Goal: Find contact information: Find contact information

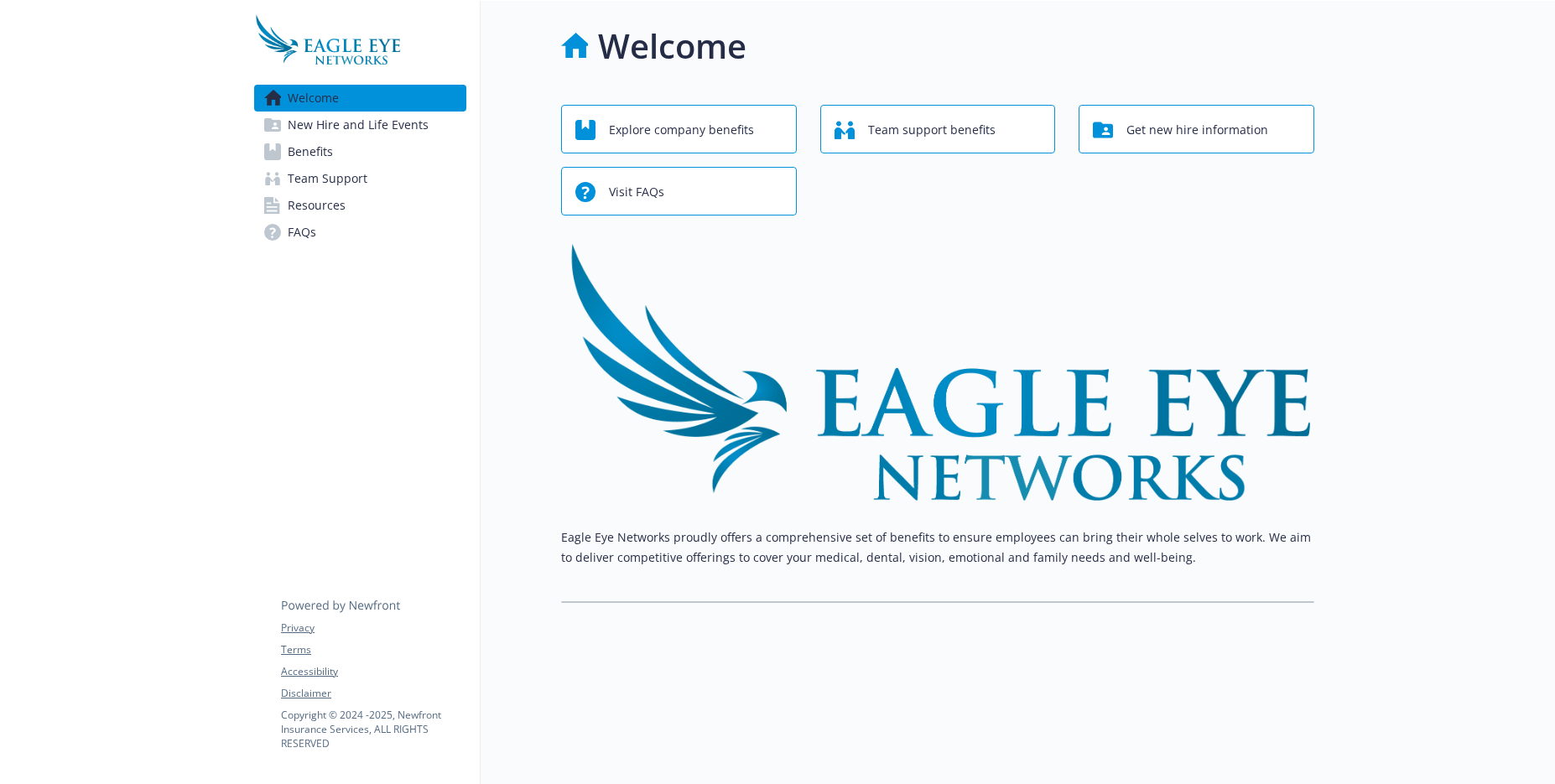
click at [327, 183] on span "Team Support" at bounding box center [327, 178] width 79 height 27
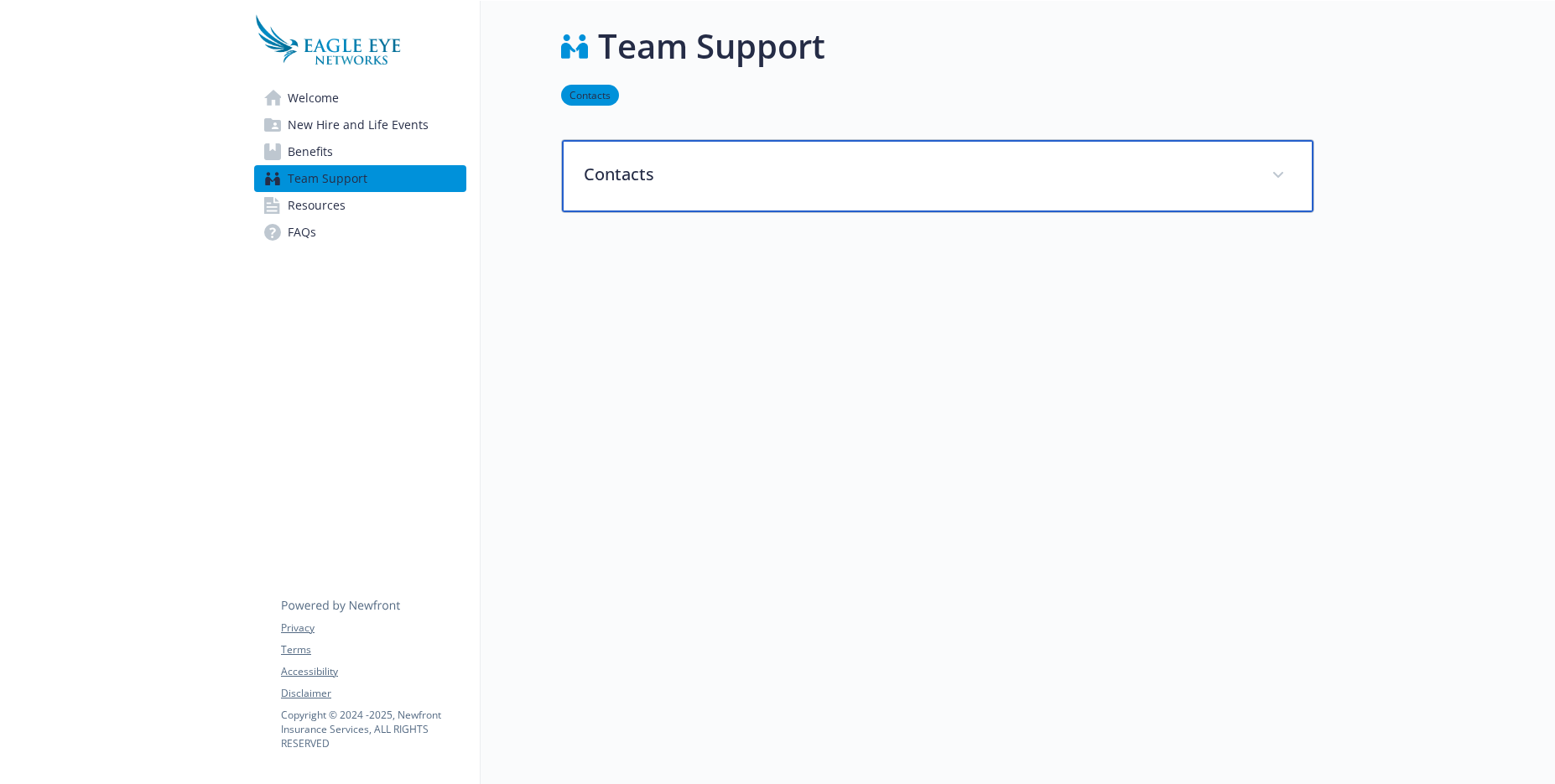
click at [605, 176] on p "Contacts" at bounding box center [917, 174] width 668 height 25
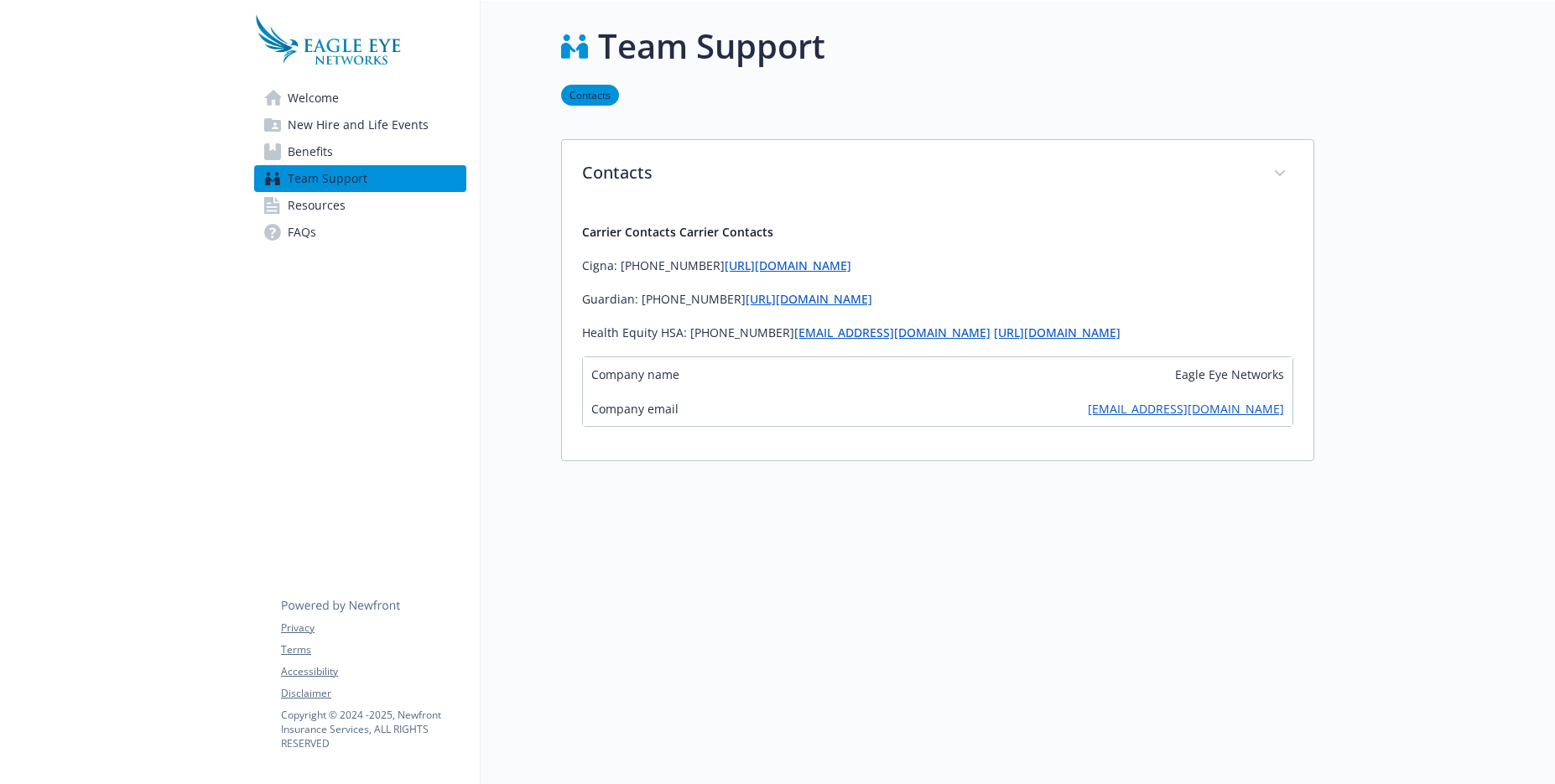
click at [312, 202] on span "Resources" at bounding box center [316, 205] width 58 height 27
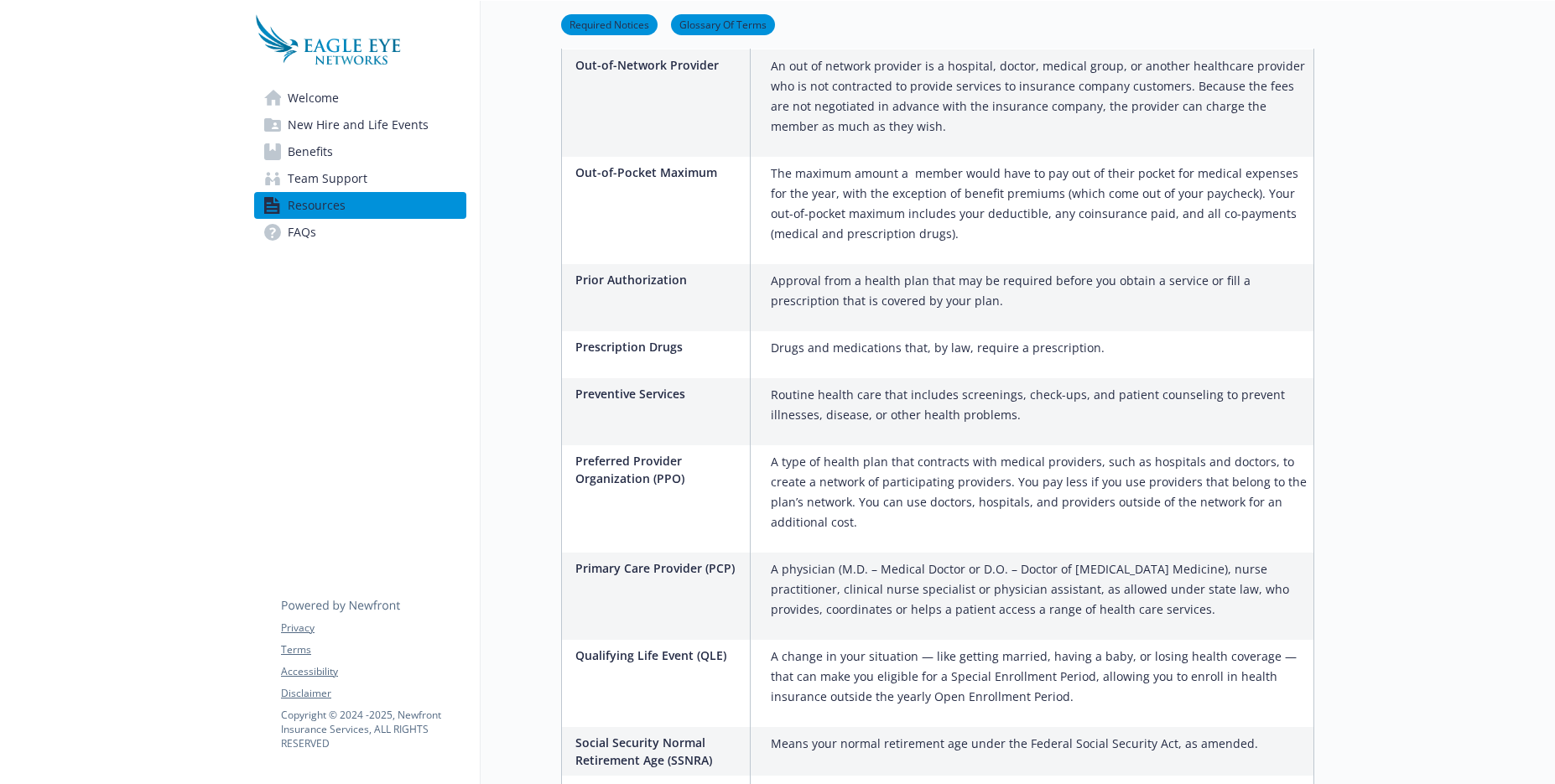
scroll to position [2332, 0]
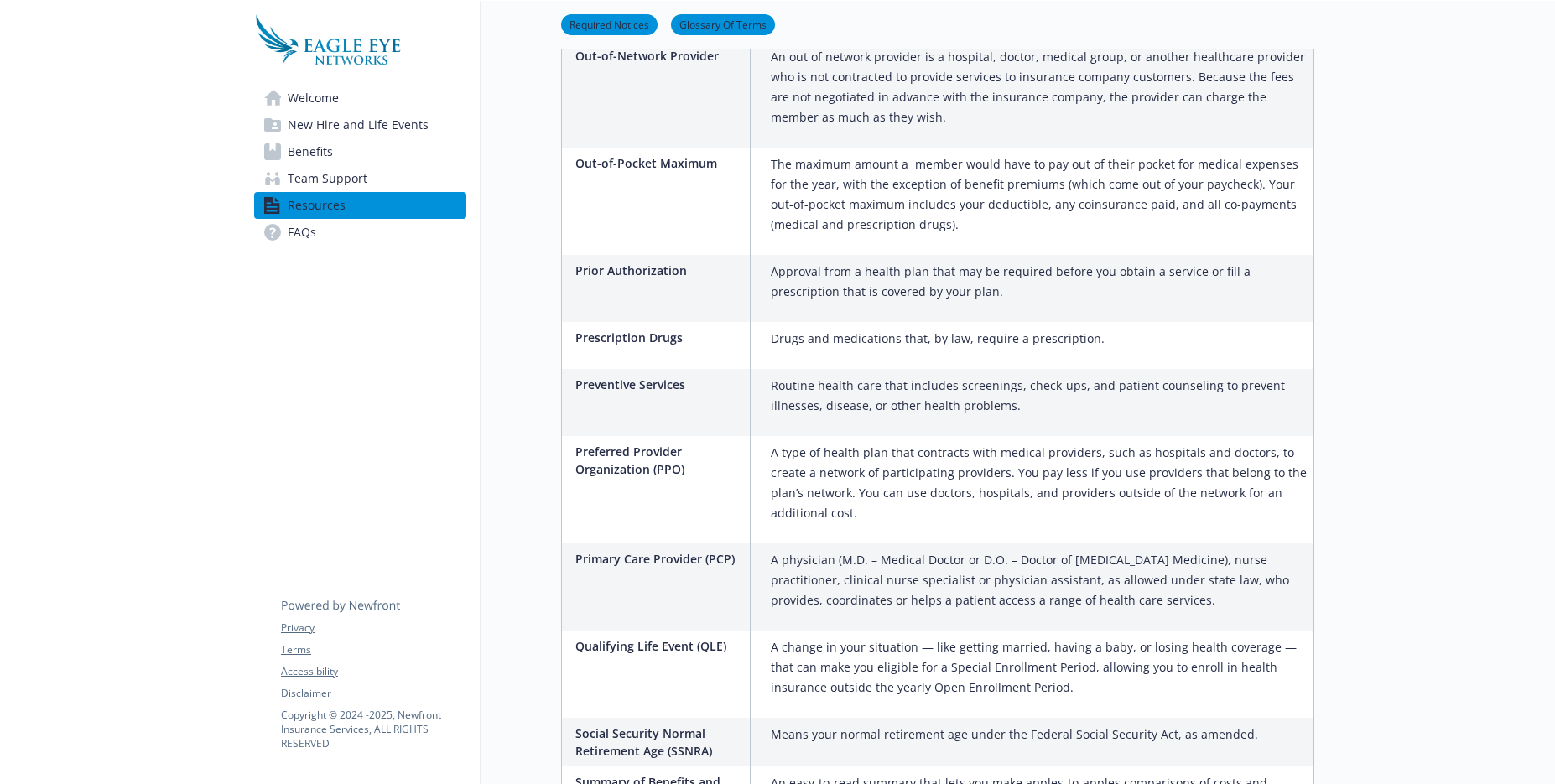
drag, startPoint x: 731, startPoint y: 496, endPoint x: 513, endPoint y: 529, distance: 220.5
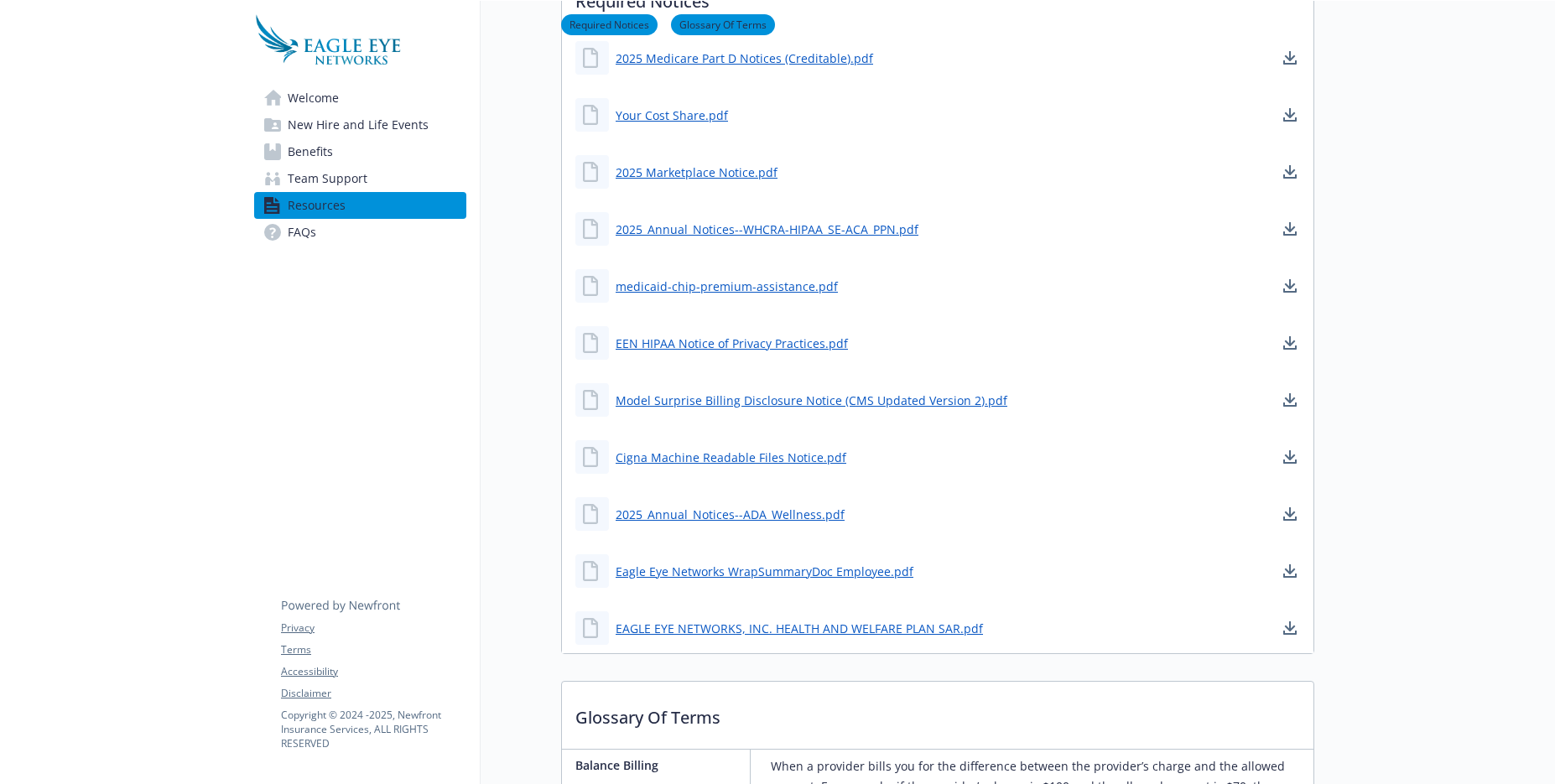
scroll to position [0, 0]
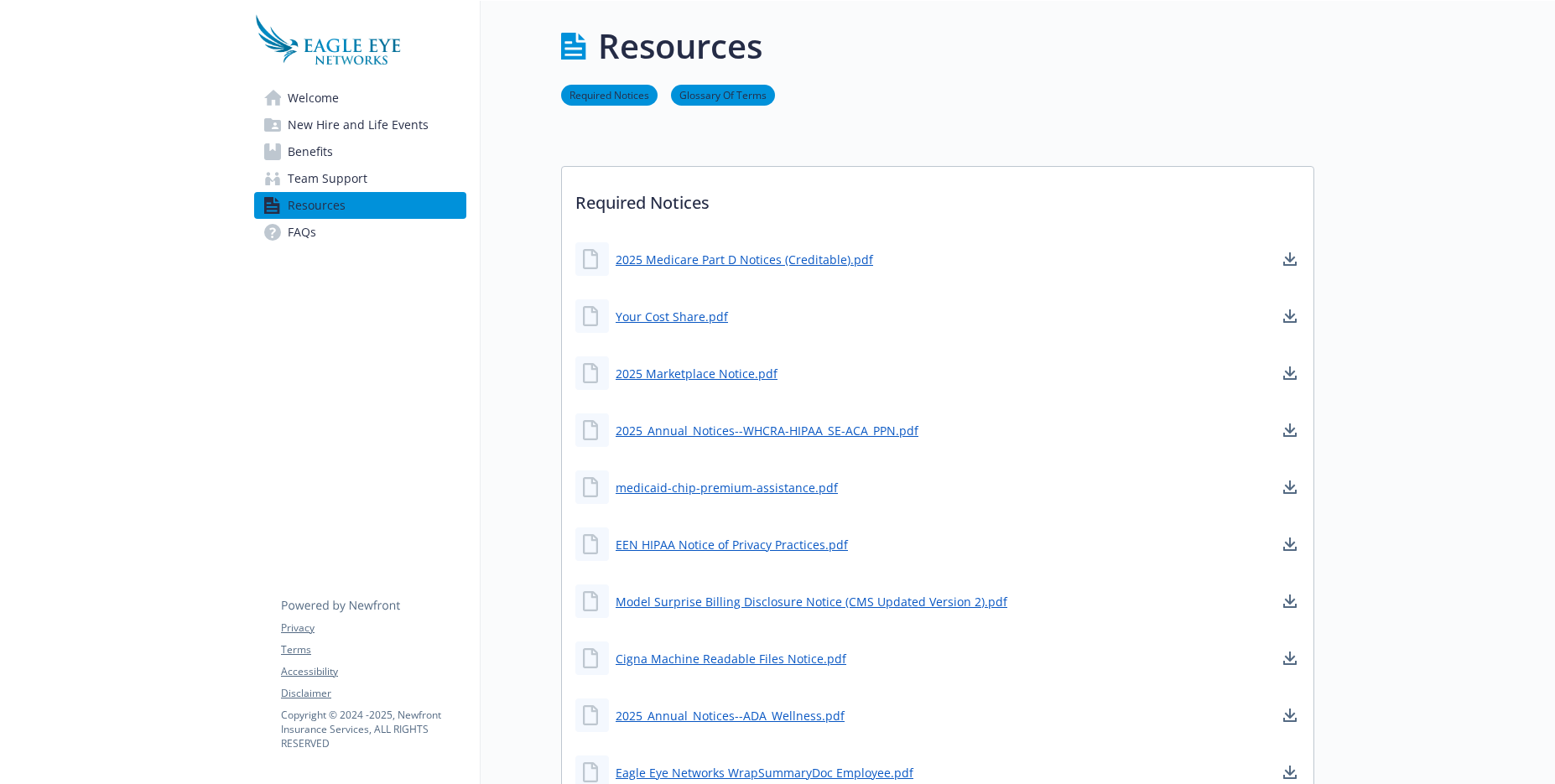
click at [288, 94] on span "Welcome" at bounding box center [313, 98] width 51 height 27
